Goal: Transaction & Acquisition: Subscribe to service/newsletter

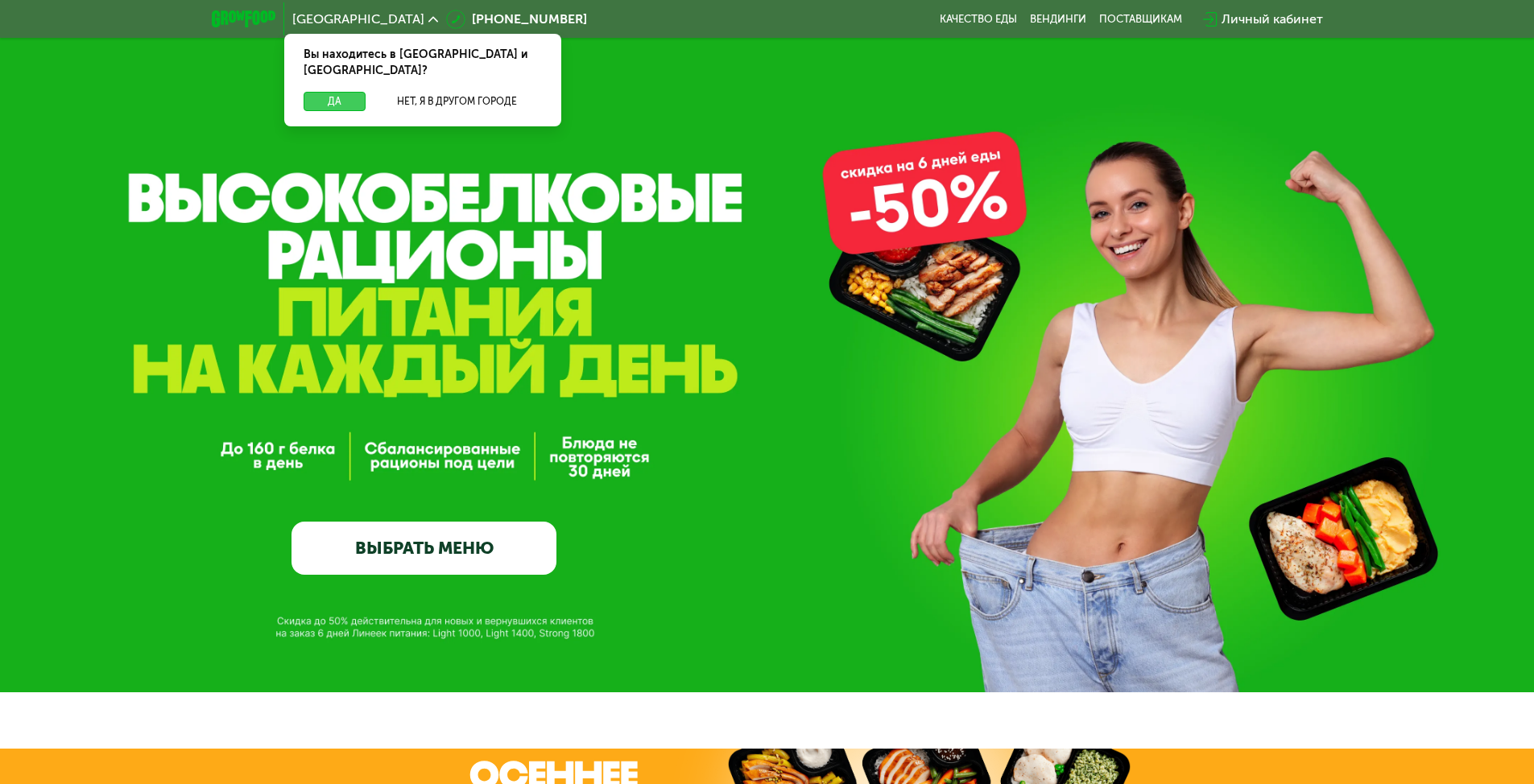
click at [339, 92] on button "Да" at bounding box center [334, 102] width 62 height 20
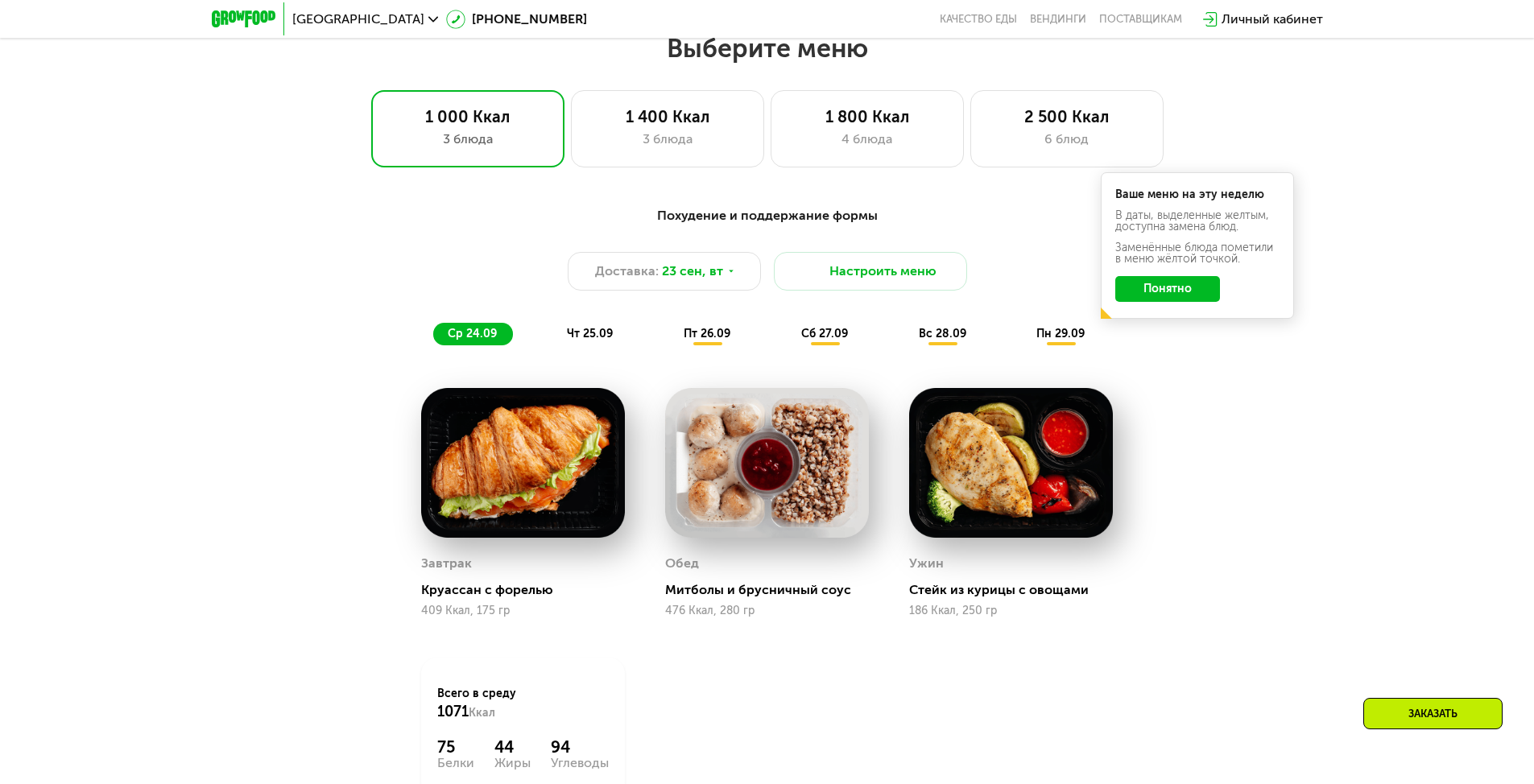
scroll to position [1342, 0]
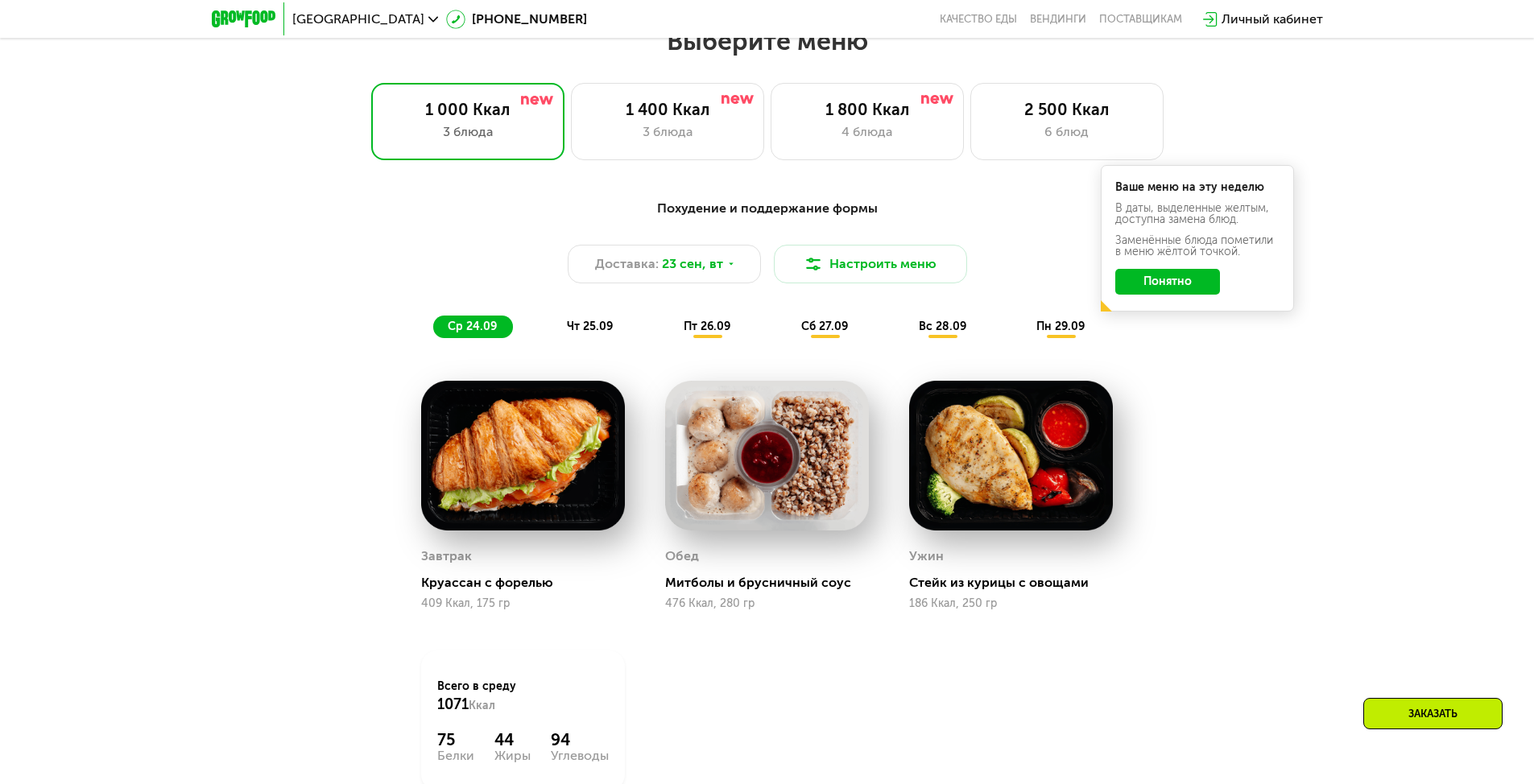
click at [1182, 282] on button "Понятно" at bounding box center [1167, 281] width 105 height 26
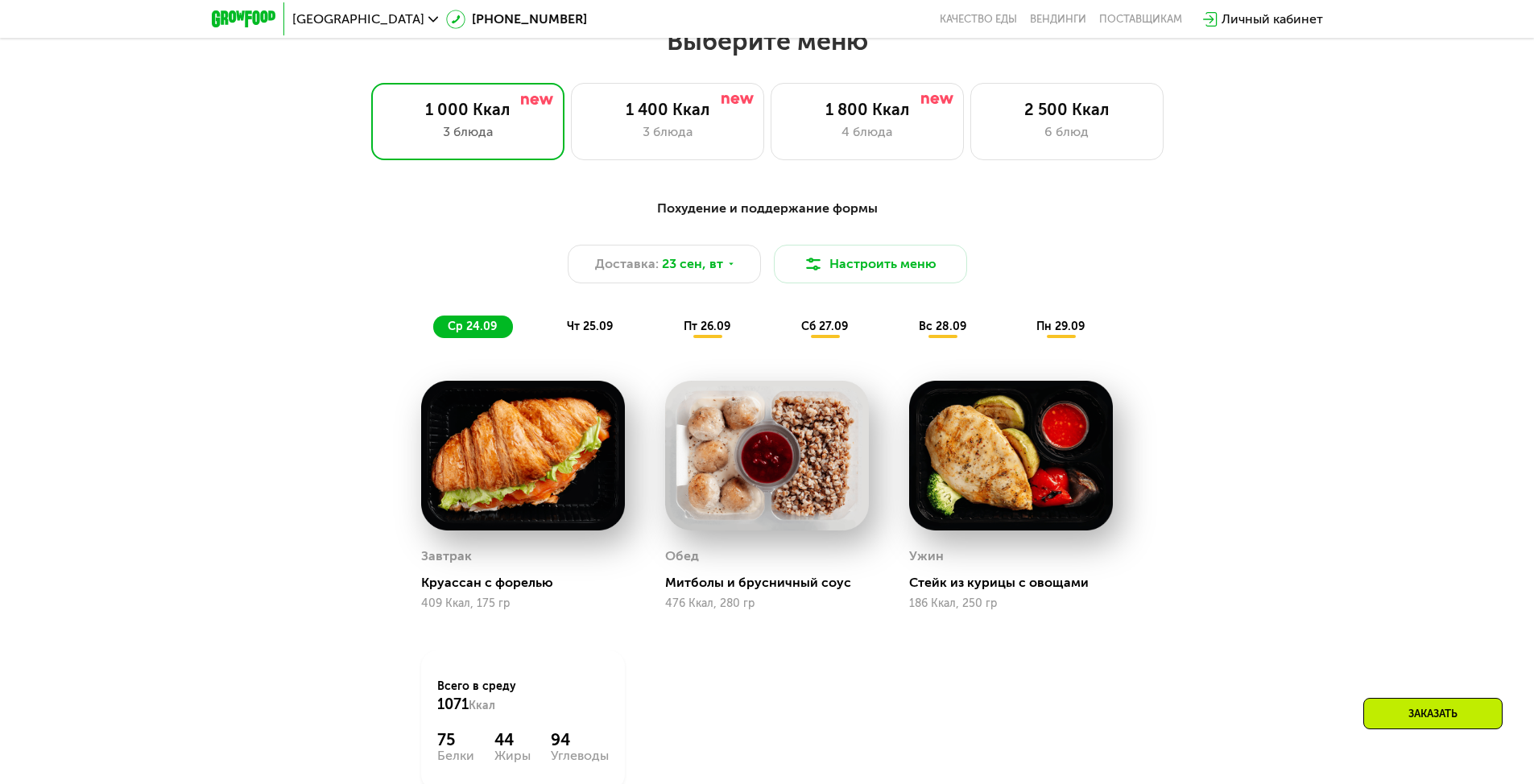
click at [593, 330] on span "чт 25.09" at bounding box center [589, 326] width 46 height 13
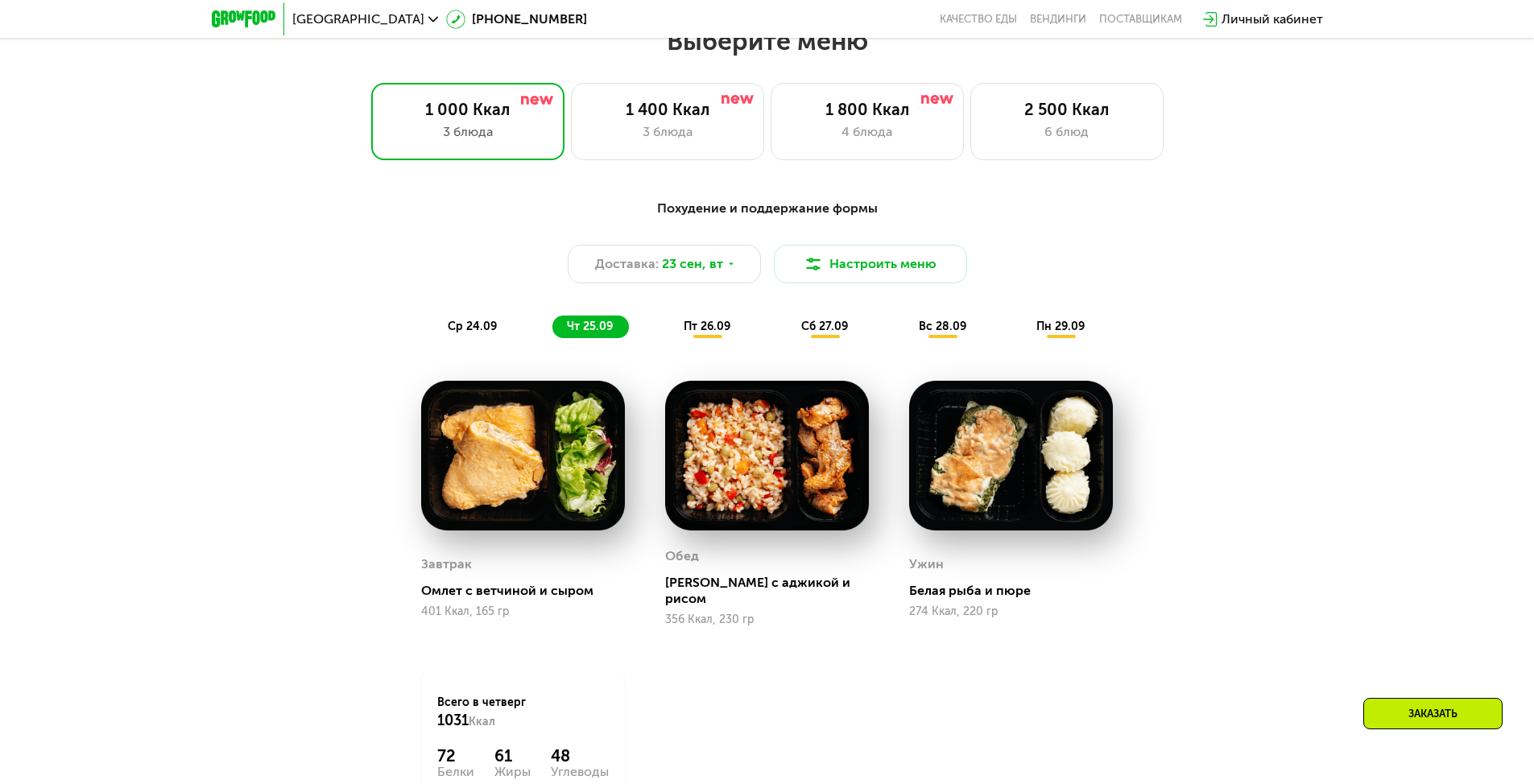
click at [717, 333] on span "пт 26.09" at bounding box center [707, 326] width 47 height 13
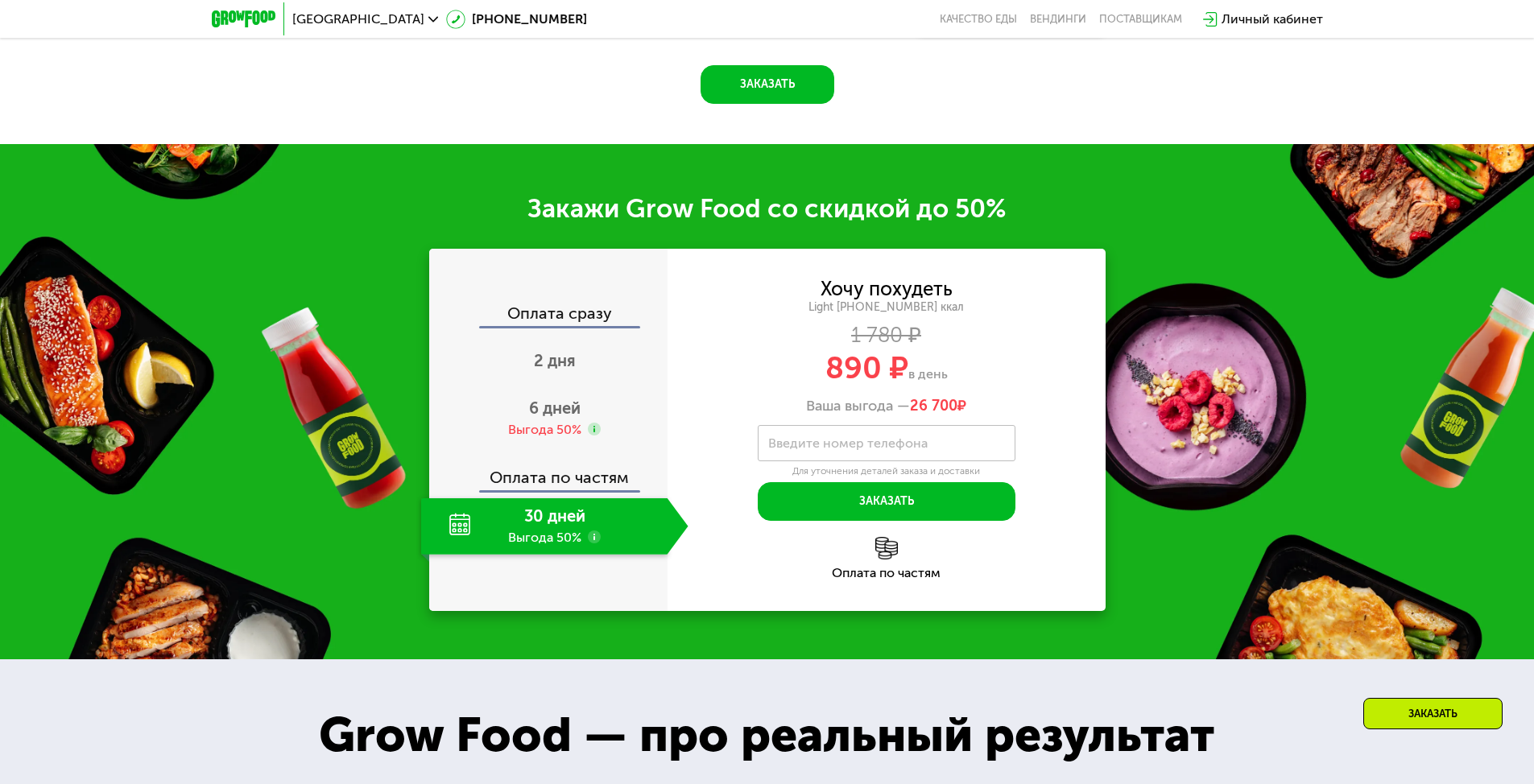
scroll to position [2146, 0]
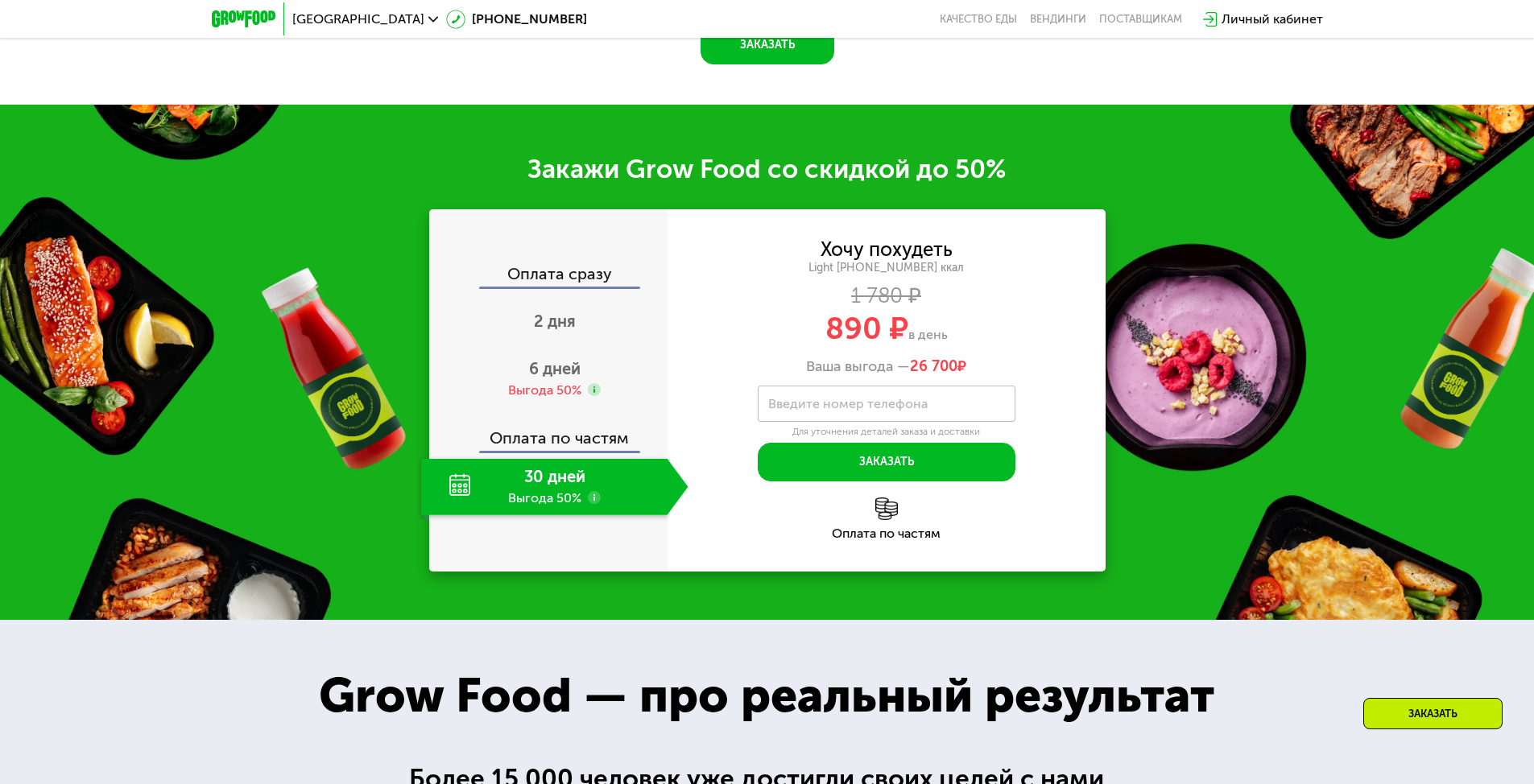
click at [566, 516] on div "30 дней Выгода 50%" at bounding box center [544, 487] width 246 height 56
